Goal: Contribute content: Add original content to the website for others to see

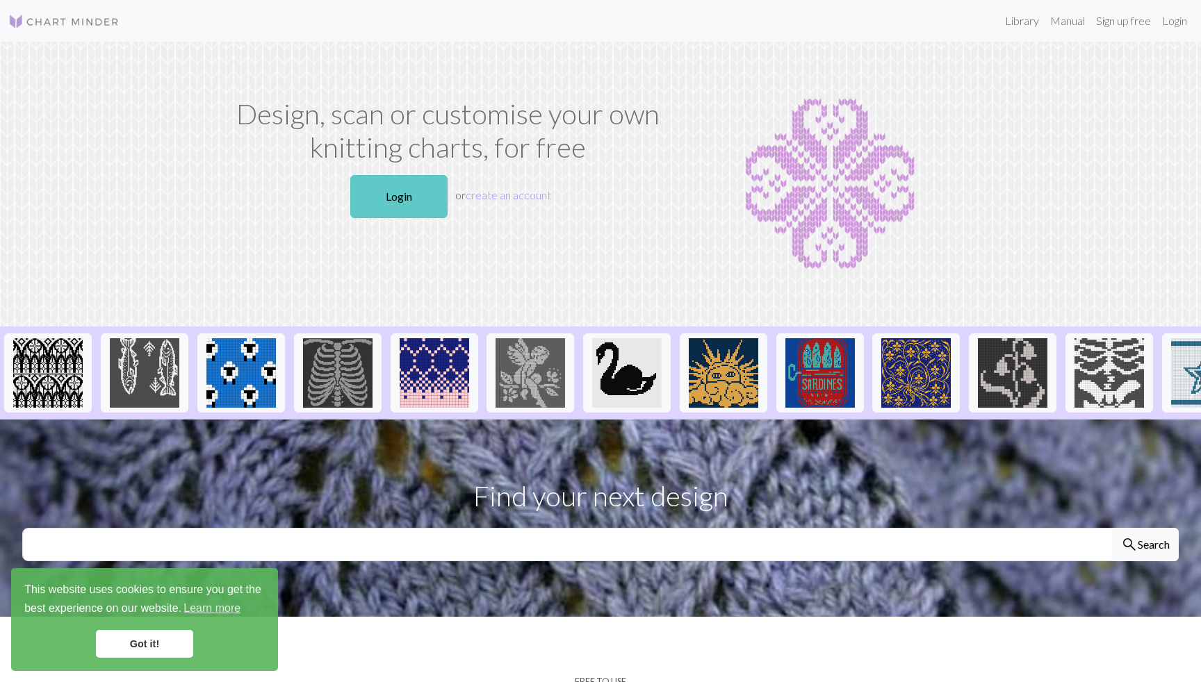
click at [397, 199] on link "Login" at bounding box center [398, 196] width 97 height 43
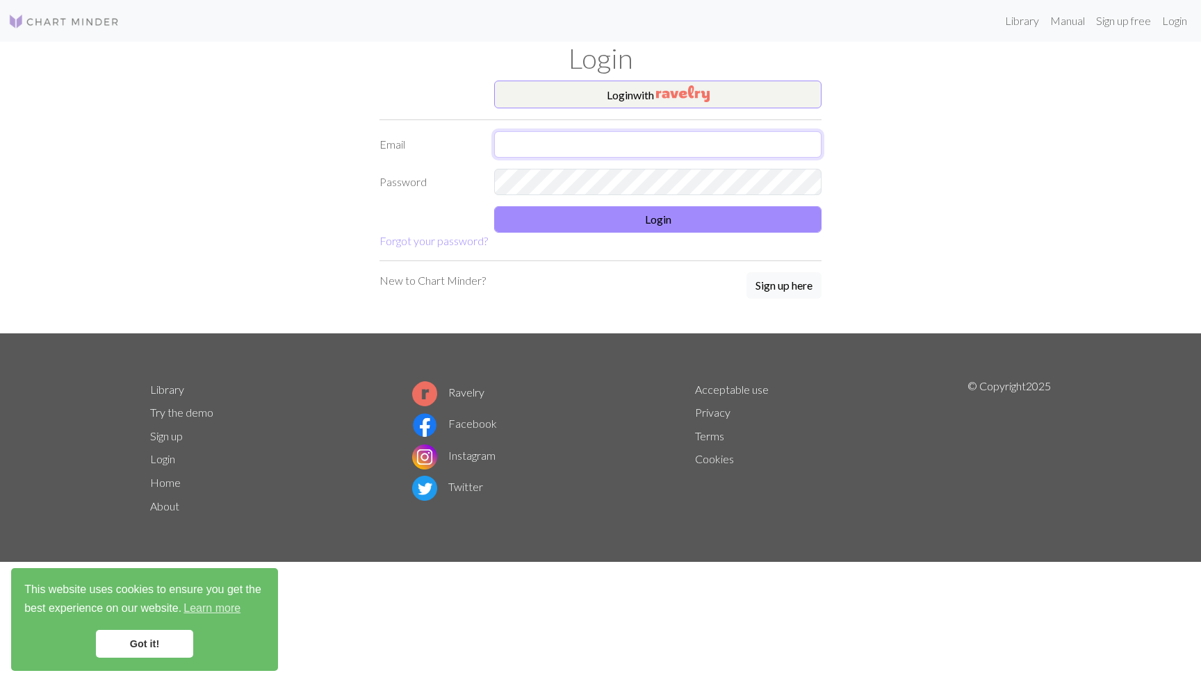
type input "[EMAIL_ADDRESS][DOMAIN_NAME]"
click at [677, 211] on button "Login" at bounding box center [657, 219] width 327 height 26
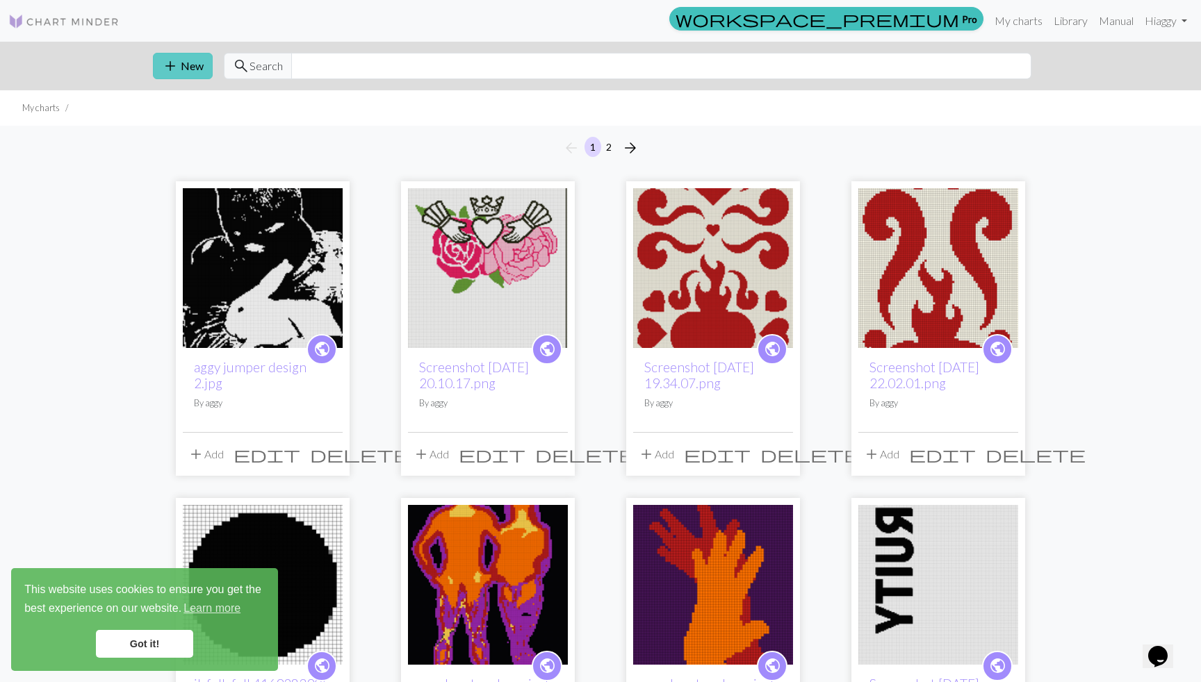
click at [171, 73] on span "add" at bounding box center [170, 65] width 17 height 19
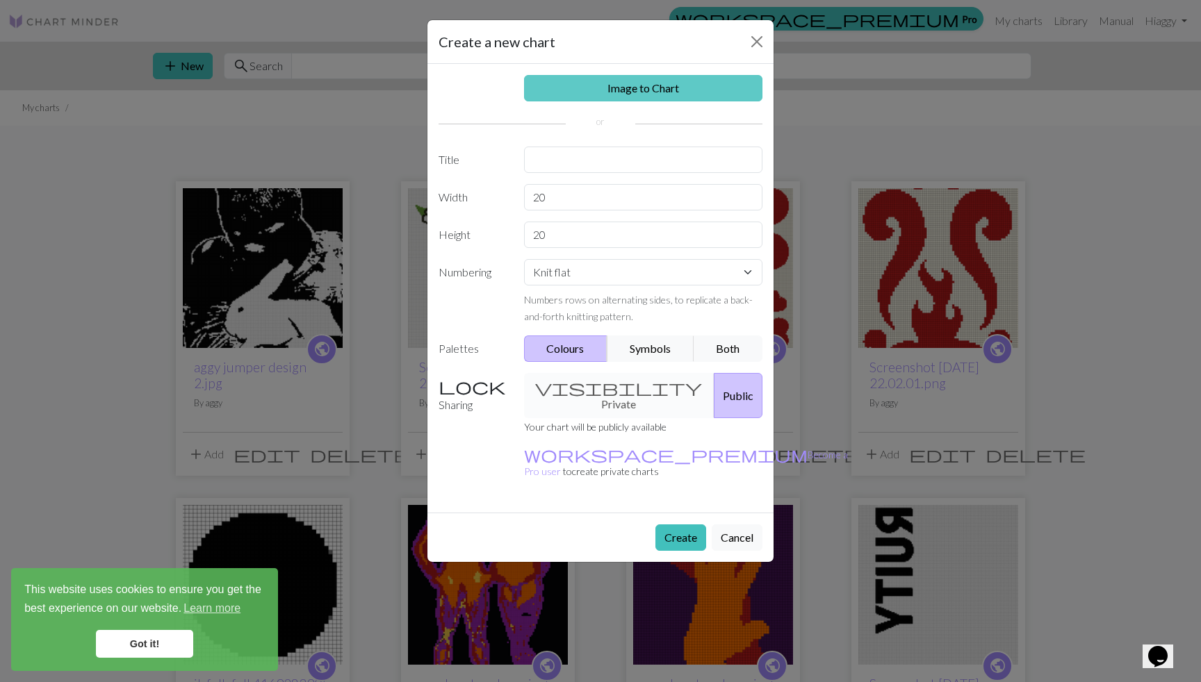
click at [579, 100] on link "Image to Chart" at bounding box center [643, 88] width 239 height 26
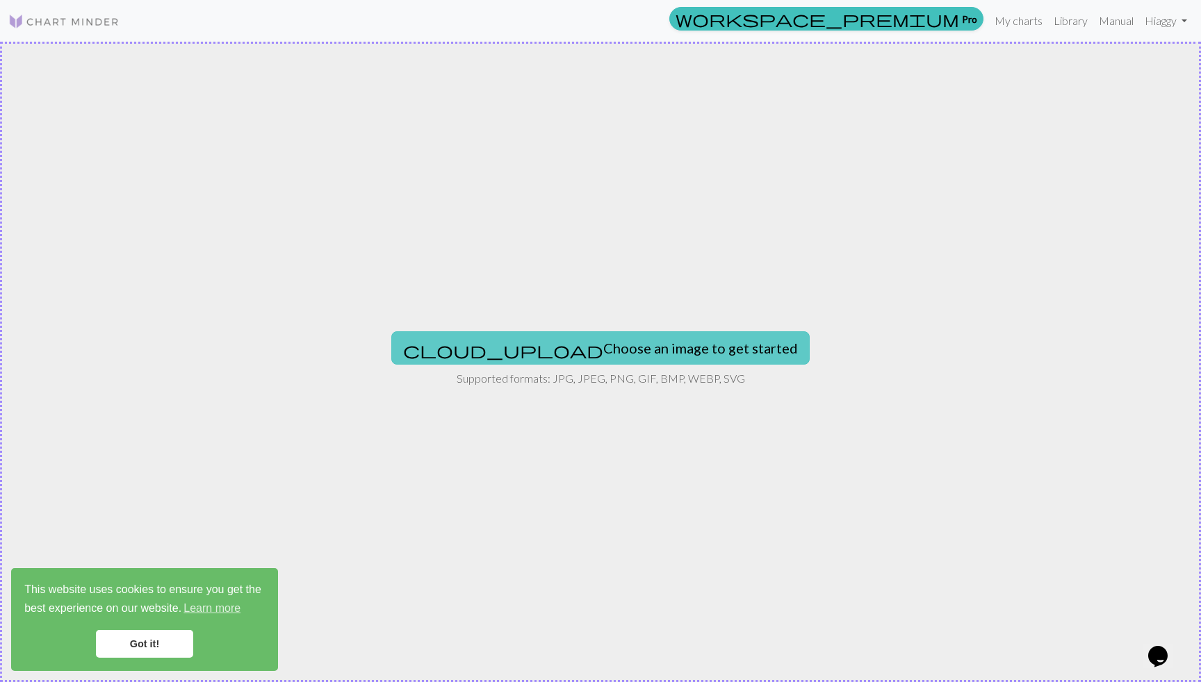
click at [602, 359] on button "cloud_upload Choose an image to get started" at bounding box center [600, 347] width 418 height 33
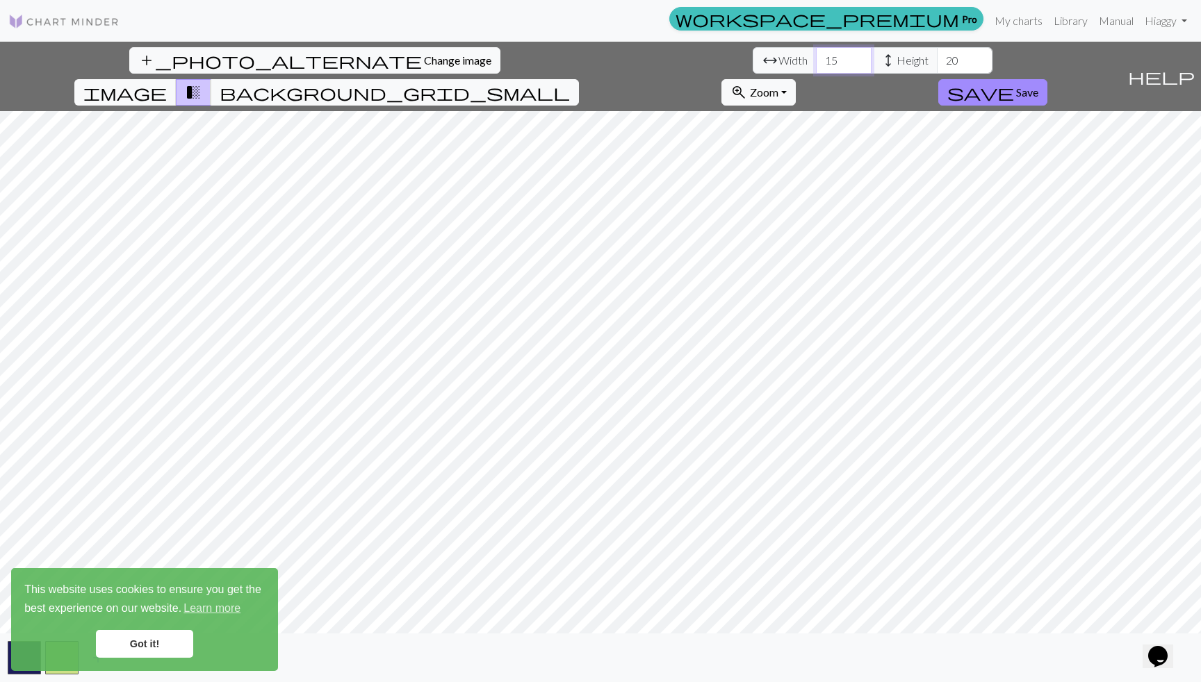
click at [816, 61] on input "15" at bounding box center [844, 60] width 56 height 26
type input "150"
click at [937, 56] on input "20" at bounding box center [965, 60] width 56 height 26
type input "200"
click at [603, 42] on div "add_photo_alternate Change image arrow_range Width 150 height Height 200 image …" at bounding box center [560, 76] width 1121 height 69
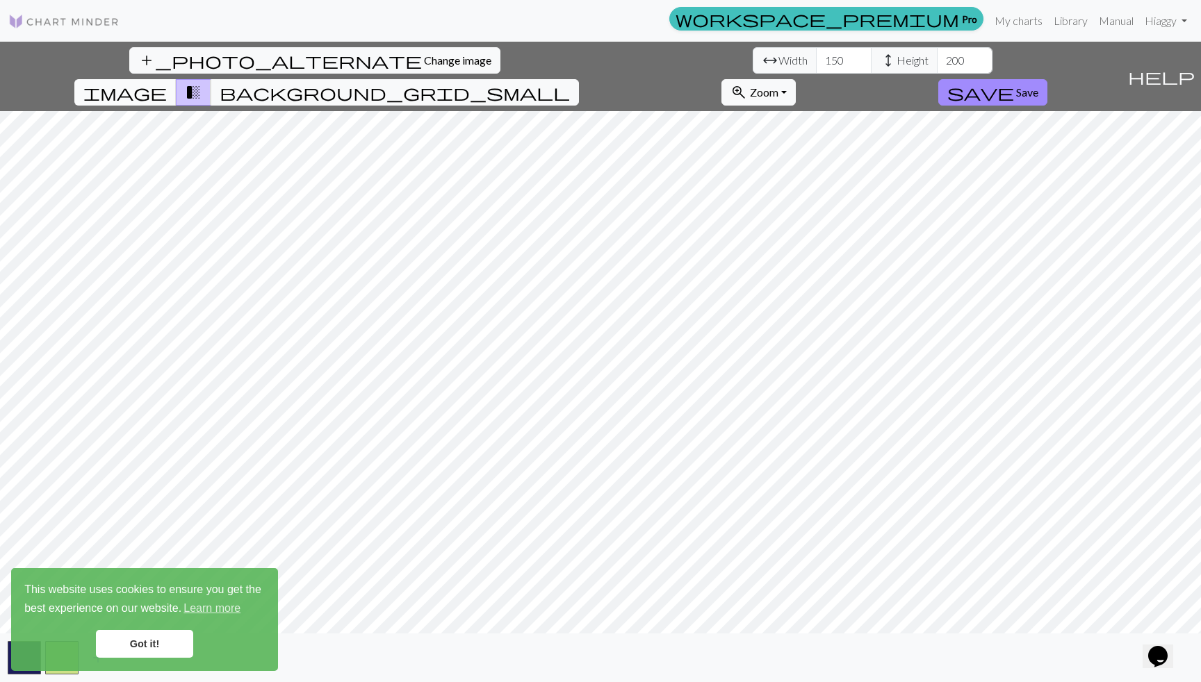
click at [167, 83] on span "image" at bounding box center [124, 92] width 83 height 19
drag, startPoint x: 661, startPoint y: 66, endPoint x: 728, endPoint y: 63, distance: 67.5
click at [167, 83] on span "image" at bounding box center [124, 92] width 83 height 19
click at [570, 83] on span "background_grid_small" at bounding box center [395, 92] width 350 height 19
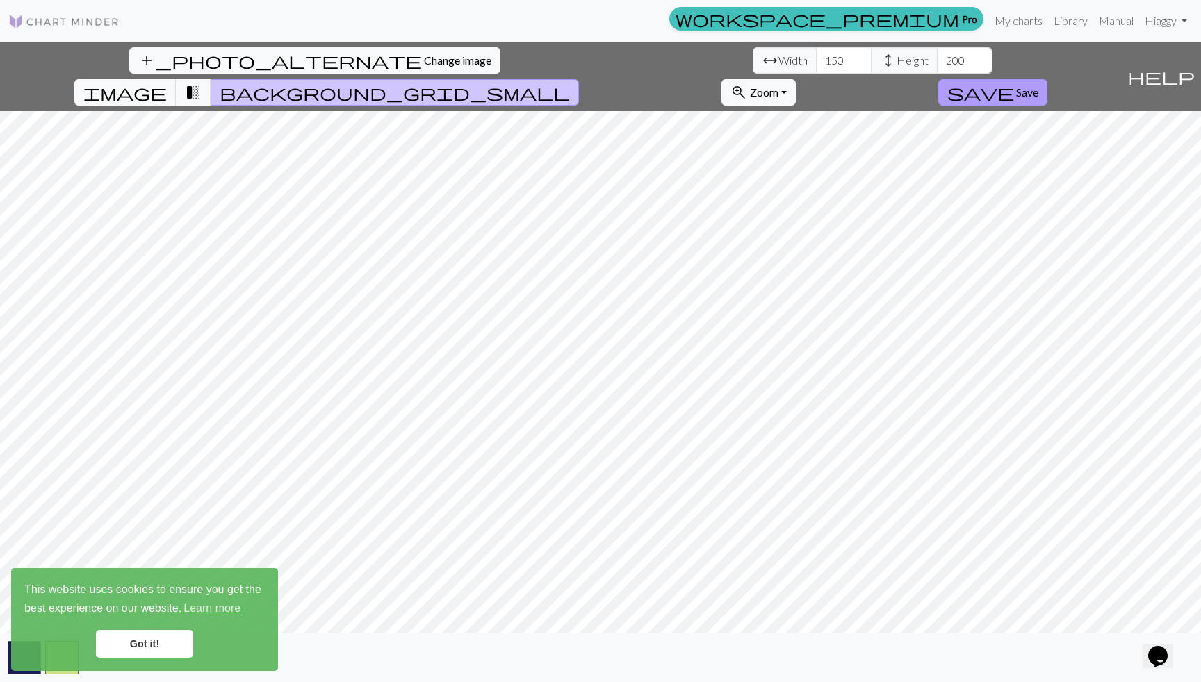
click at [1047, 79] on button "save Save" at bounding box center [992, 92] width 109 height 26
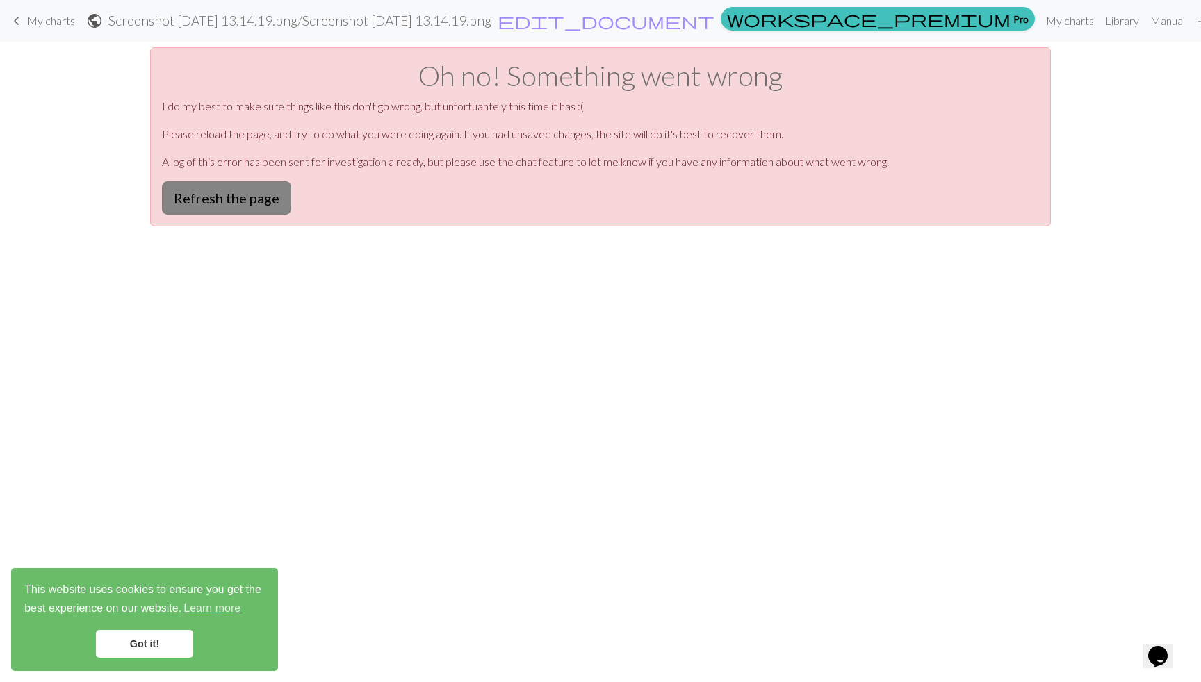
click at [249, 199] on button "Refresh the page" at bounding box center [226, 197] width 129 height 33
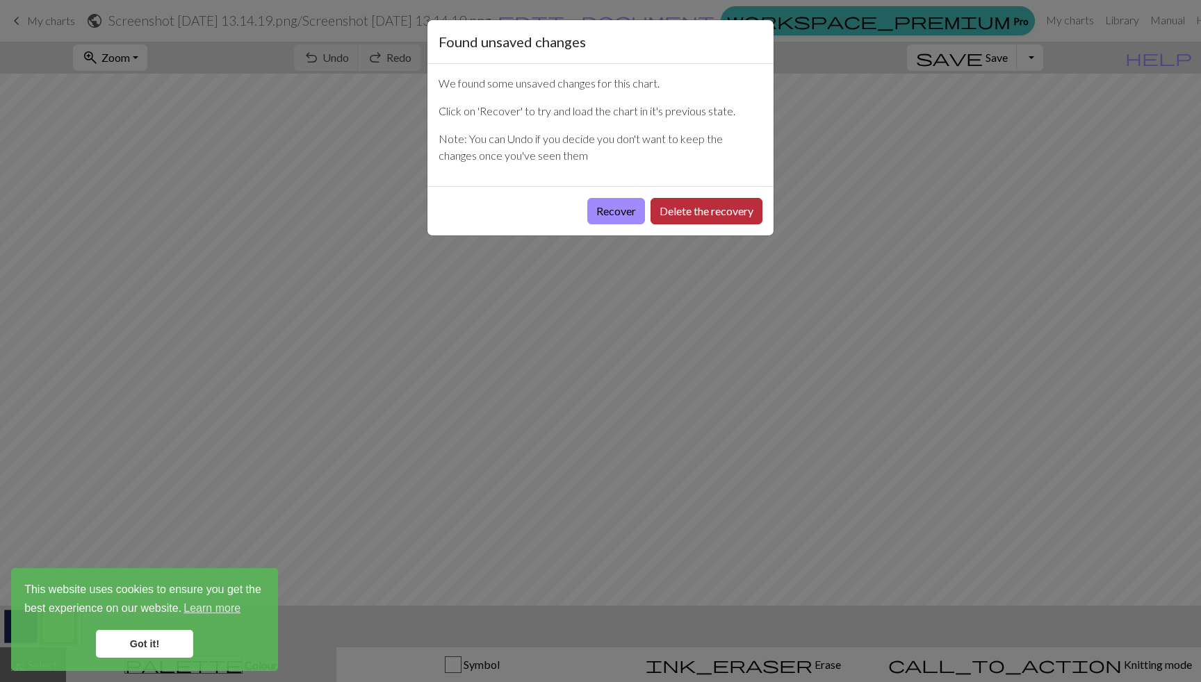
click at [683, 206] on button "Delete the recovery" at bounding box center [706, 211] width 112 height 26
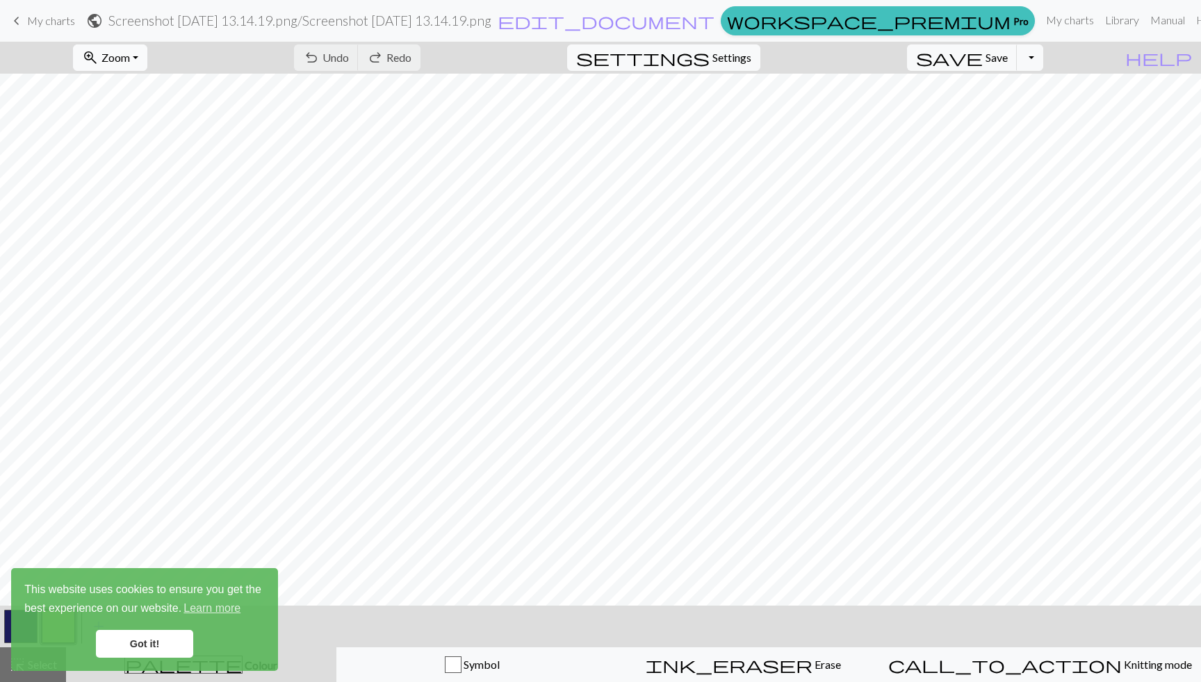
click at [130, 55] on span "Zoom" at bounding box center [115, 57] width 28 height 13
click at [151, 97] on button "Fit all" at bounding box center [129, 88] width 110 height 22
click at [134, 647] on link "Got it!" at bounding box center [144, 644] width 97 height 28
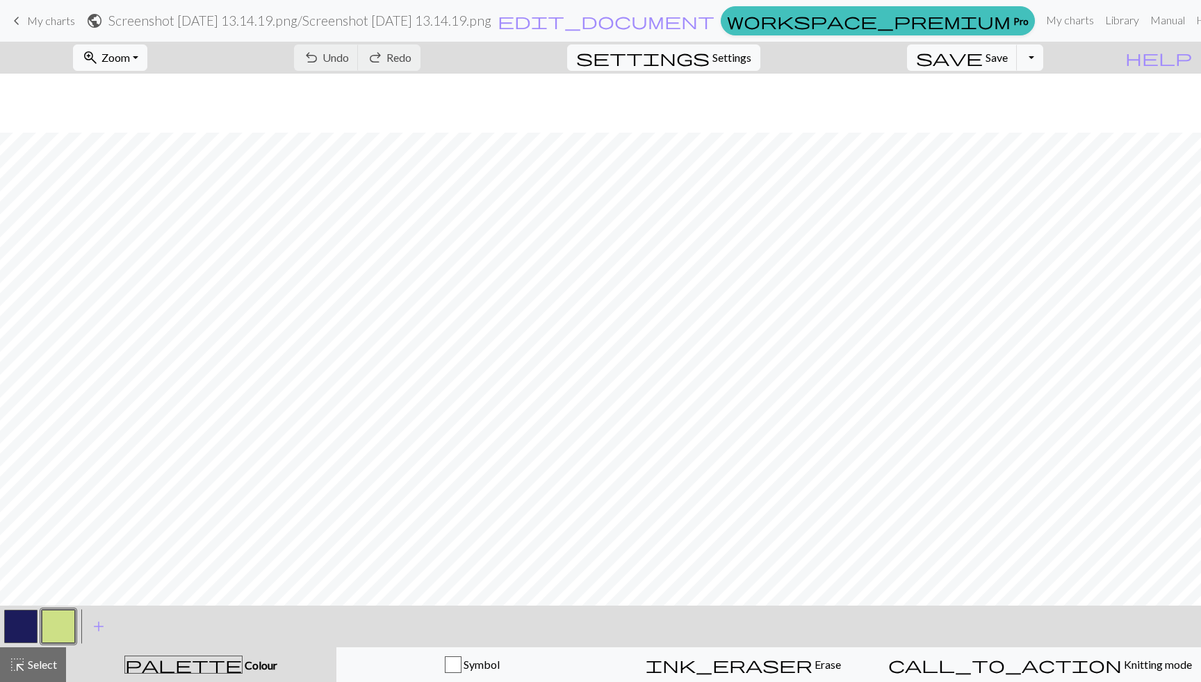
scroll to position [191, 0]
click at [1007, 54] on span "Save" at bounding box center [996, 57] width 22 height 13
click at [36, 22] on span "My charts" at bounding box center [51, 20] width 48 height 13
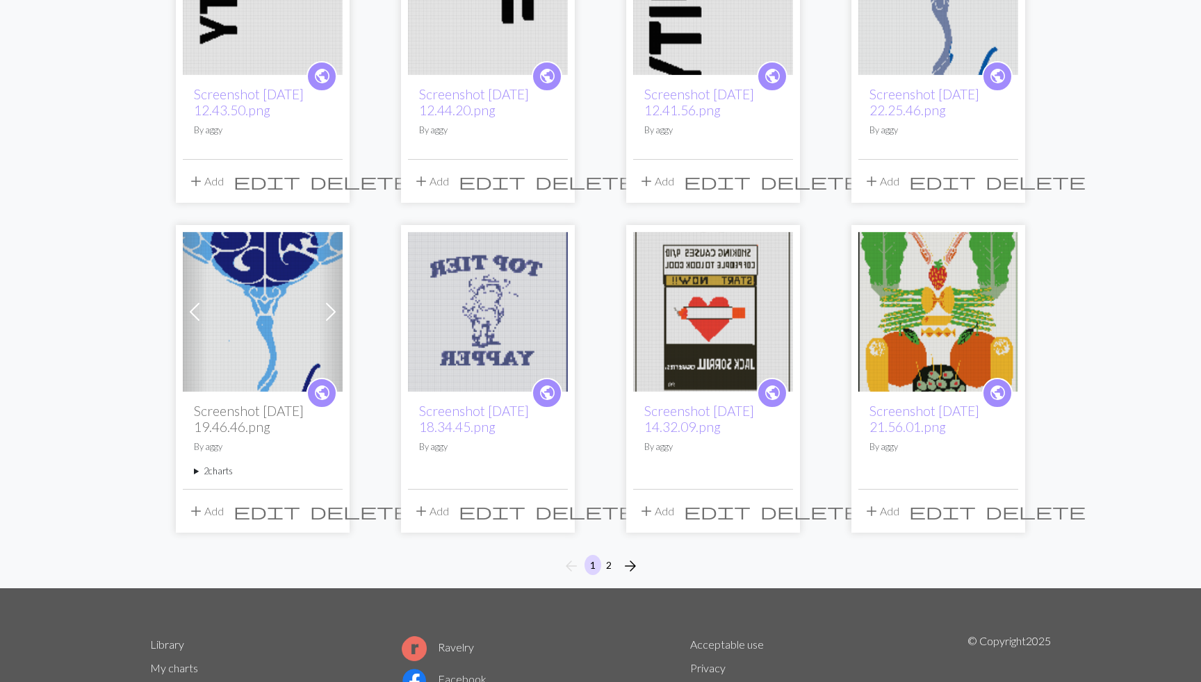
scroll to position [907, 0]
click at [925, 332] on img at bounding box center [938, 312] width 160 height 160
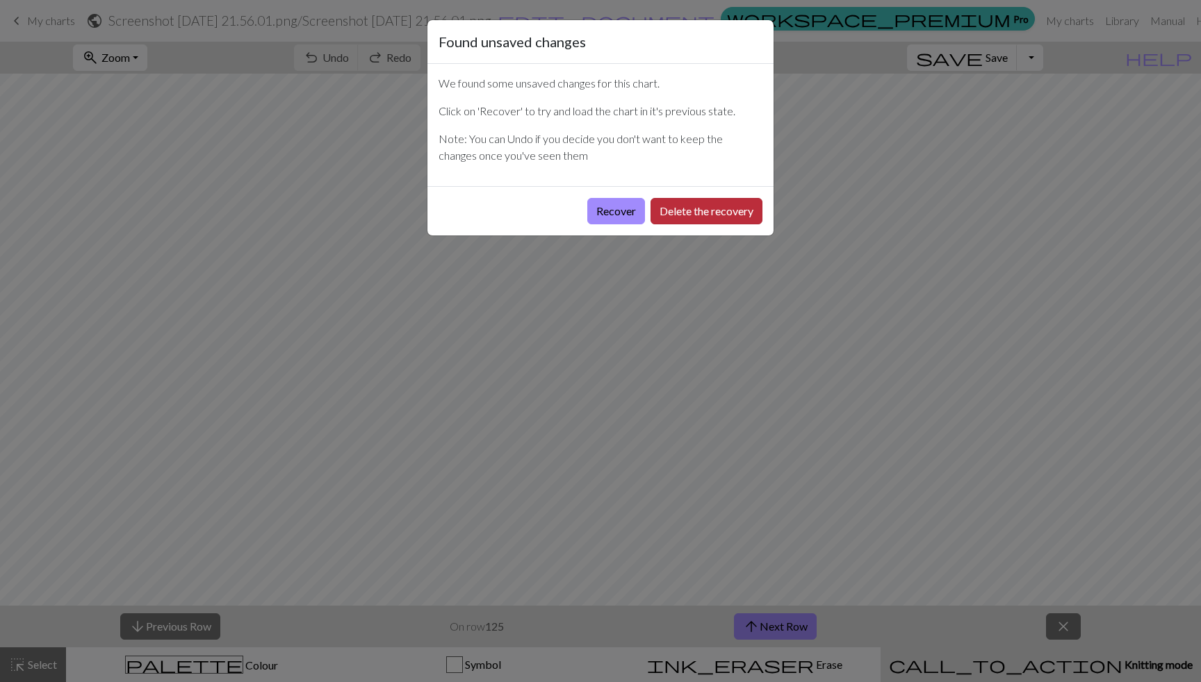
click at [682, 211] on button "Delete the recovery" at bounding box center [706, 211] width 112 height 26
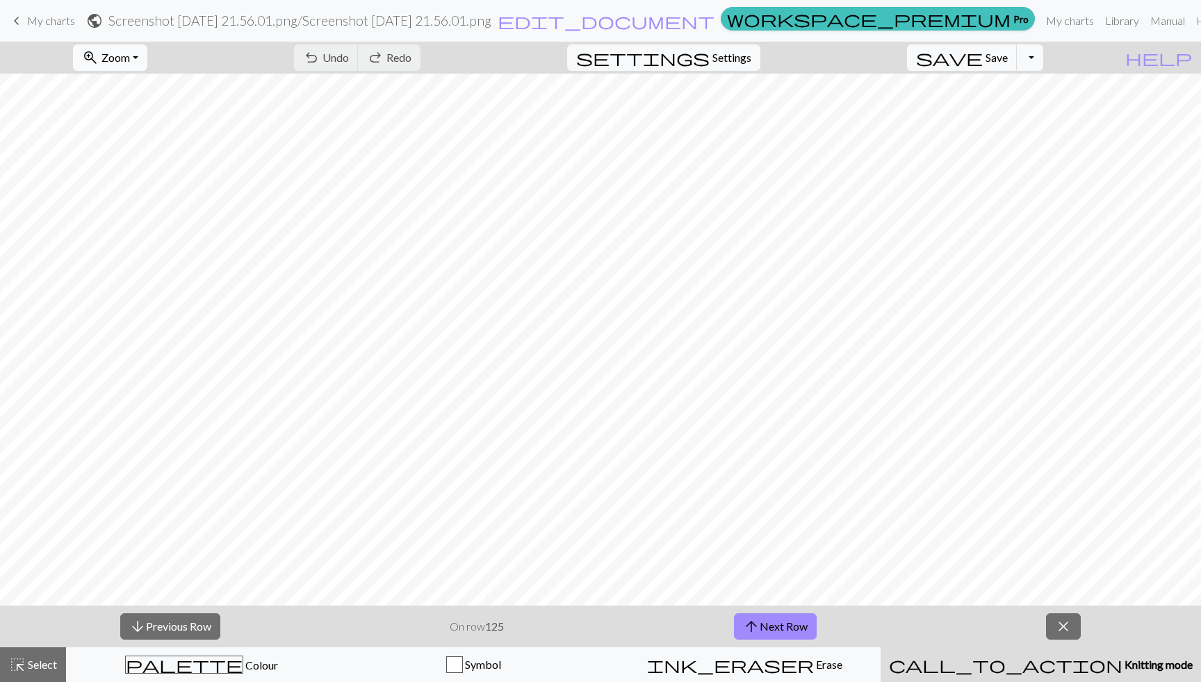
click at [130, 59] on span "Zoom" at bounding box center [115, 57] width 28 height 13
click at [151, 120] on button "Fit width" at bounding box center [129, 110] width 110 height 22
